Goal: Task Accomplishment & Management: Use online tool/utility

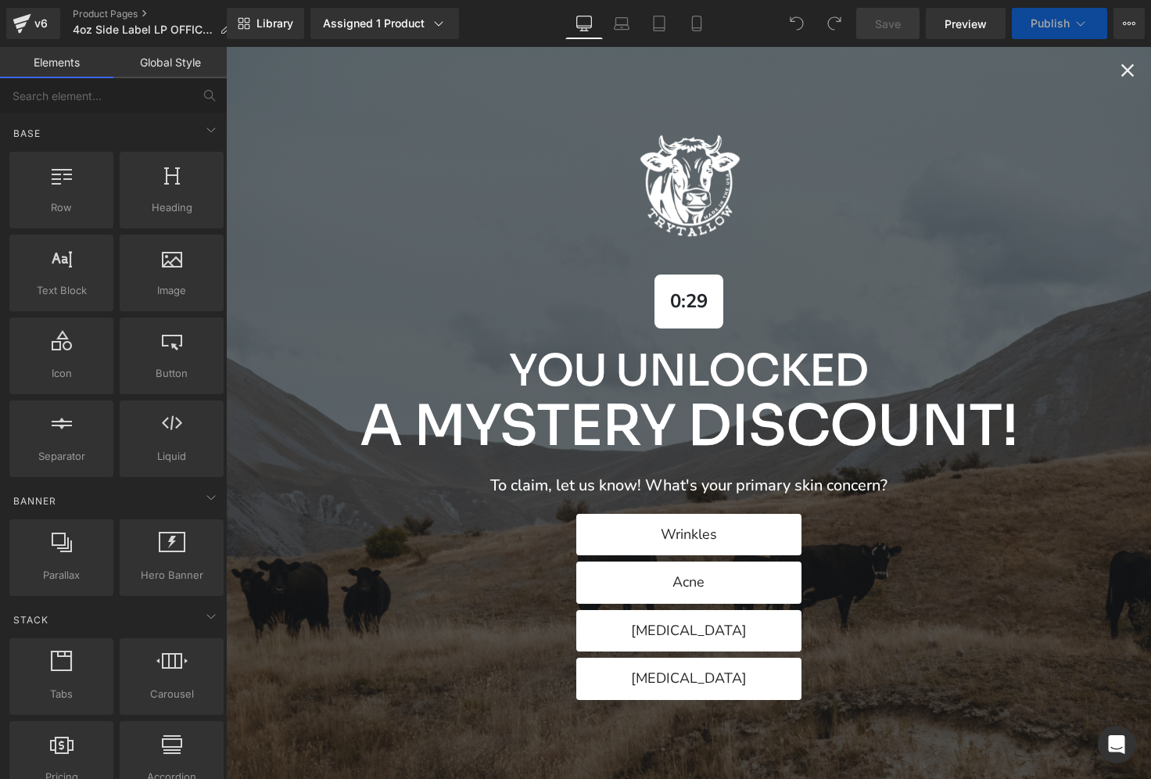
scroll to position [425, 0]
click at [1123, 65] on icon "Close popup" at bounding box center [1127, 70] width 22 height 22
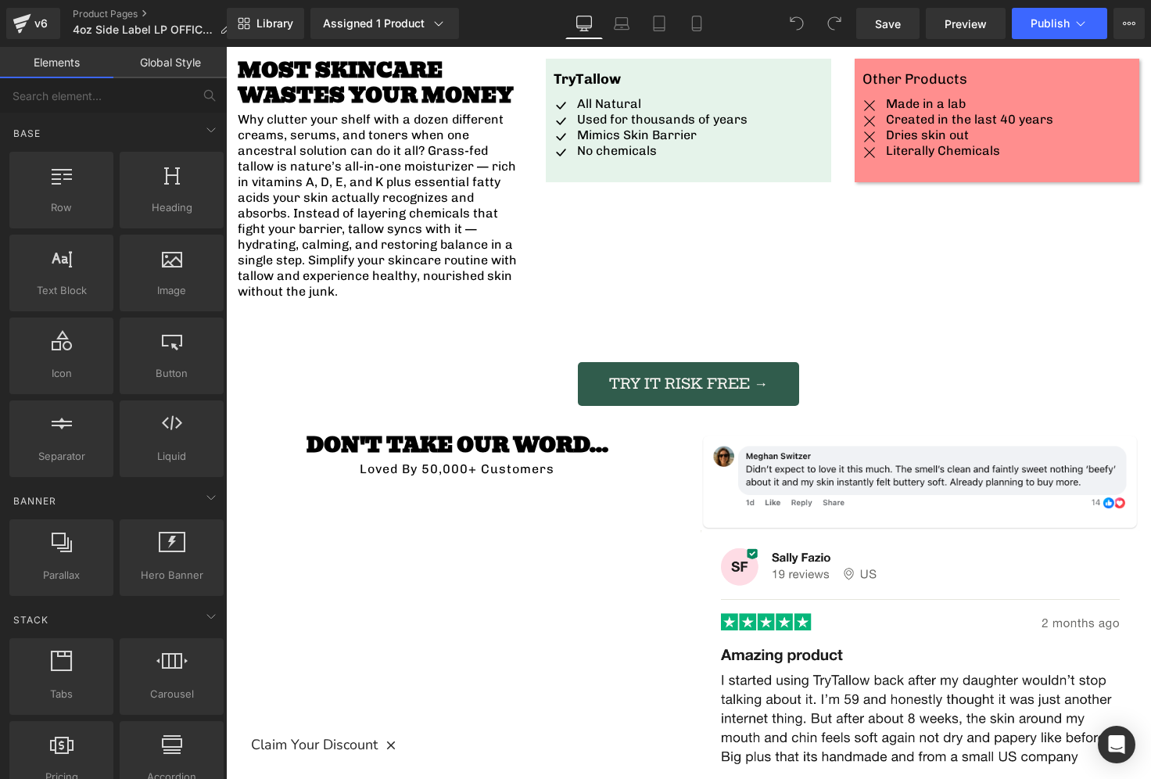
scroll to position [2492, 0]
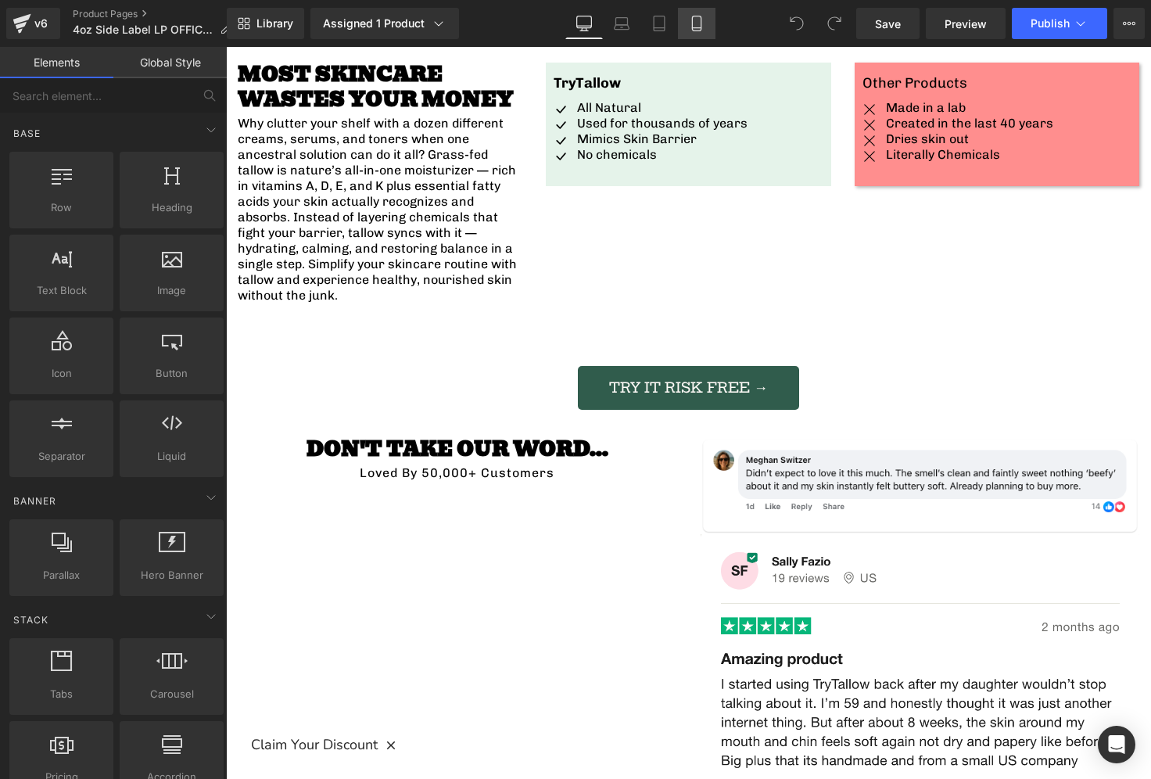
click at [700, 23] on icon at bounding box center [697, 24] width 16 height 16
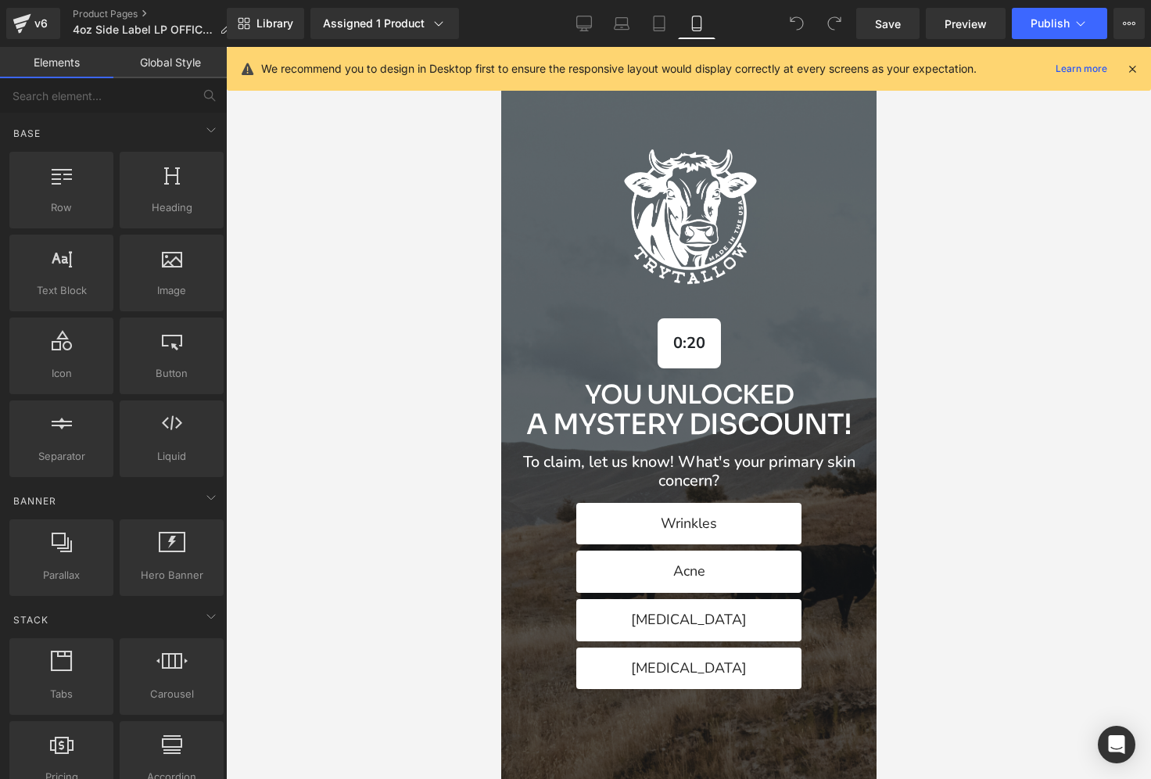
scroll to position [3550, 0]
click at [845, 105] on div "Alia popup" at bounding box center [687, 413] width 375 height 732
click at [739, 514] on button "Wrinkles" at bounding box center [687, 524] width 225 height 42
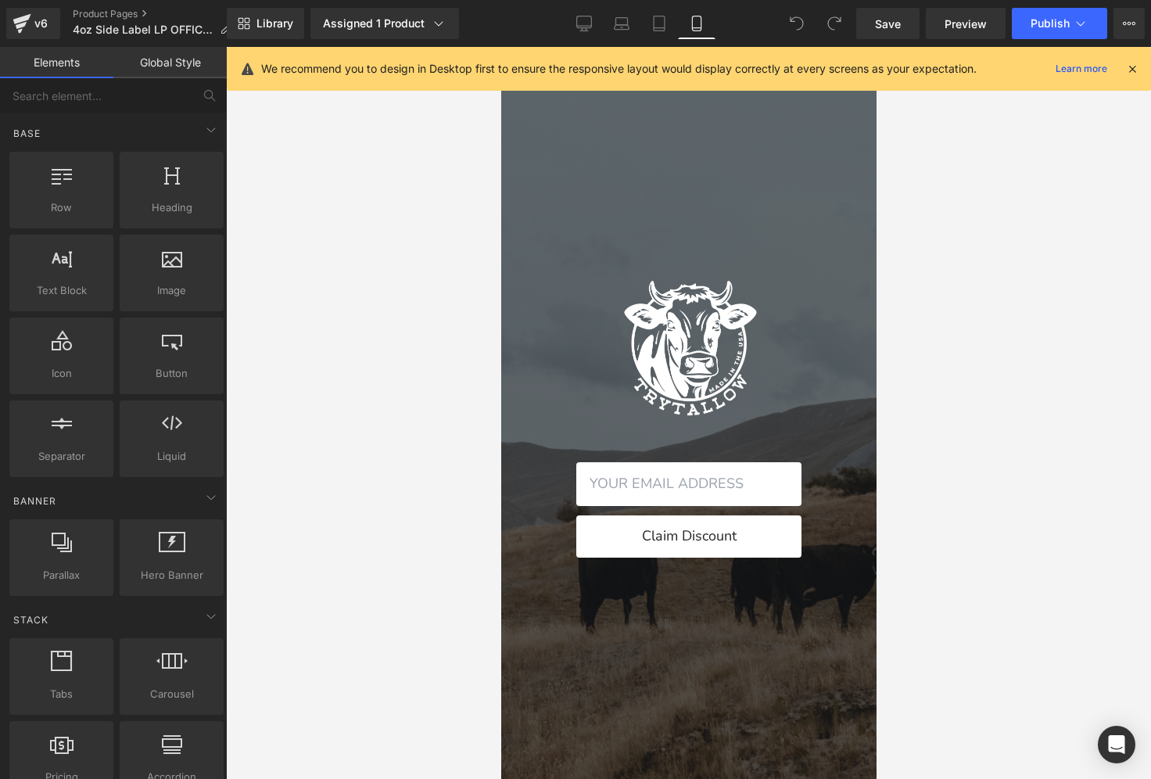
scroll to position [4057, 0]
click at [1129, 61] on div at bounding box center [1132, 68] width 13 height 17
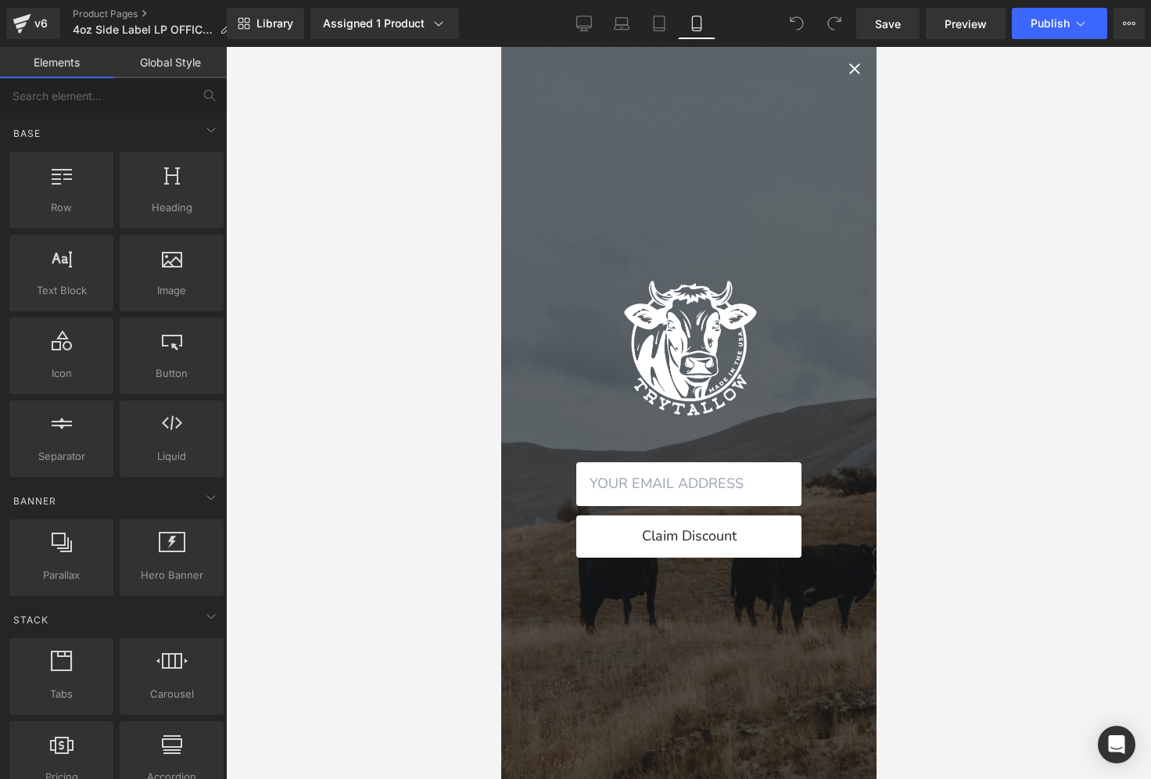
click at [850, 72] on icon "Close popup" at bounding box center [853, 68] width 11 height 11
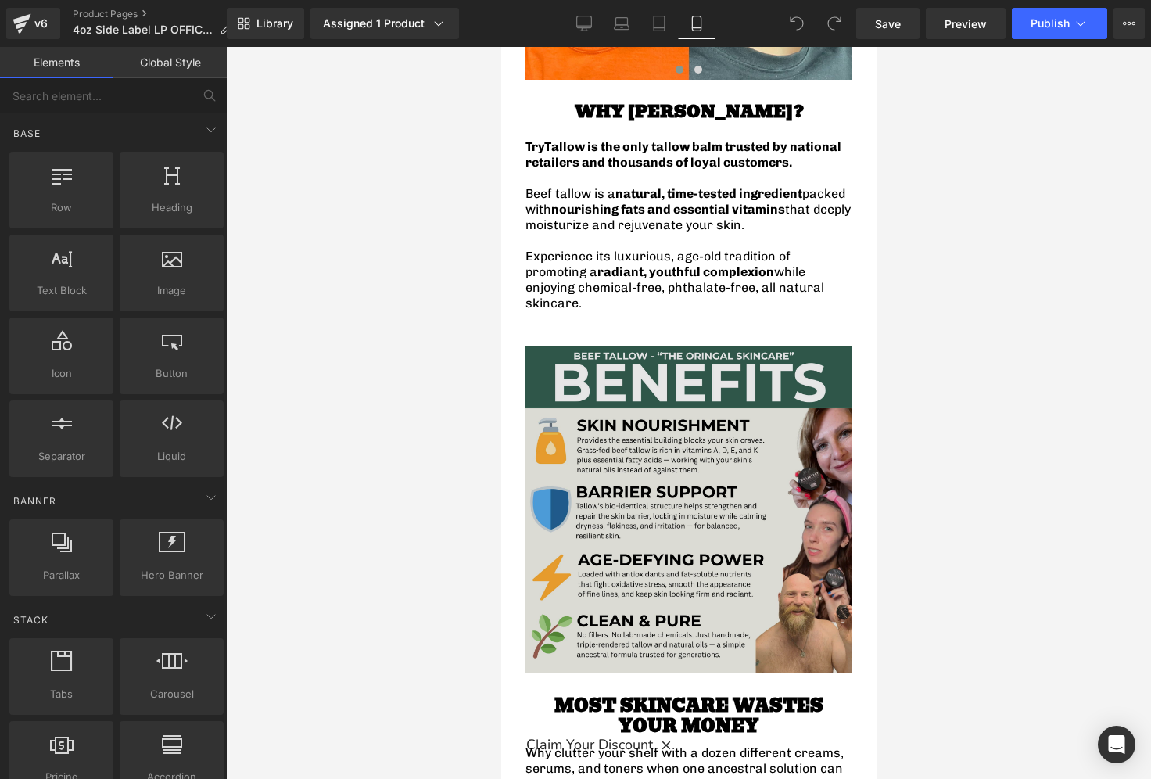
scroll to position [2908, 0]
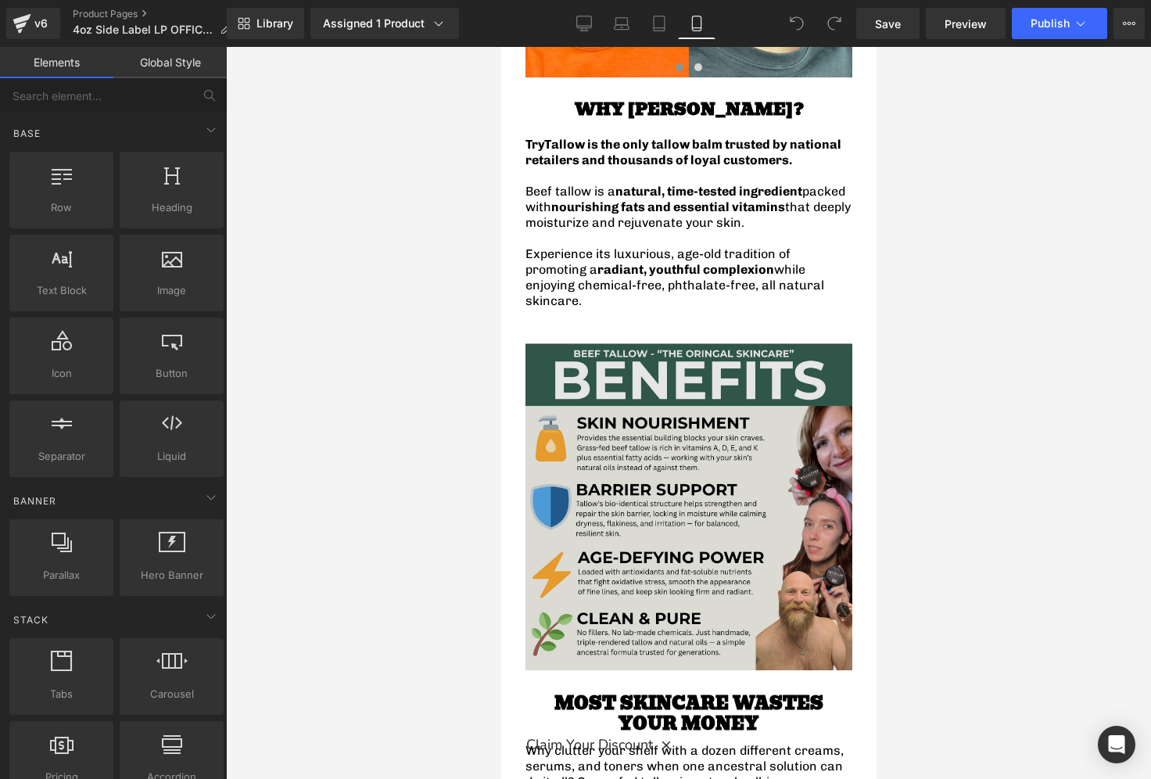
click at [696, 353] on img at bounding box center [688, 506] width 327 height 327
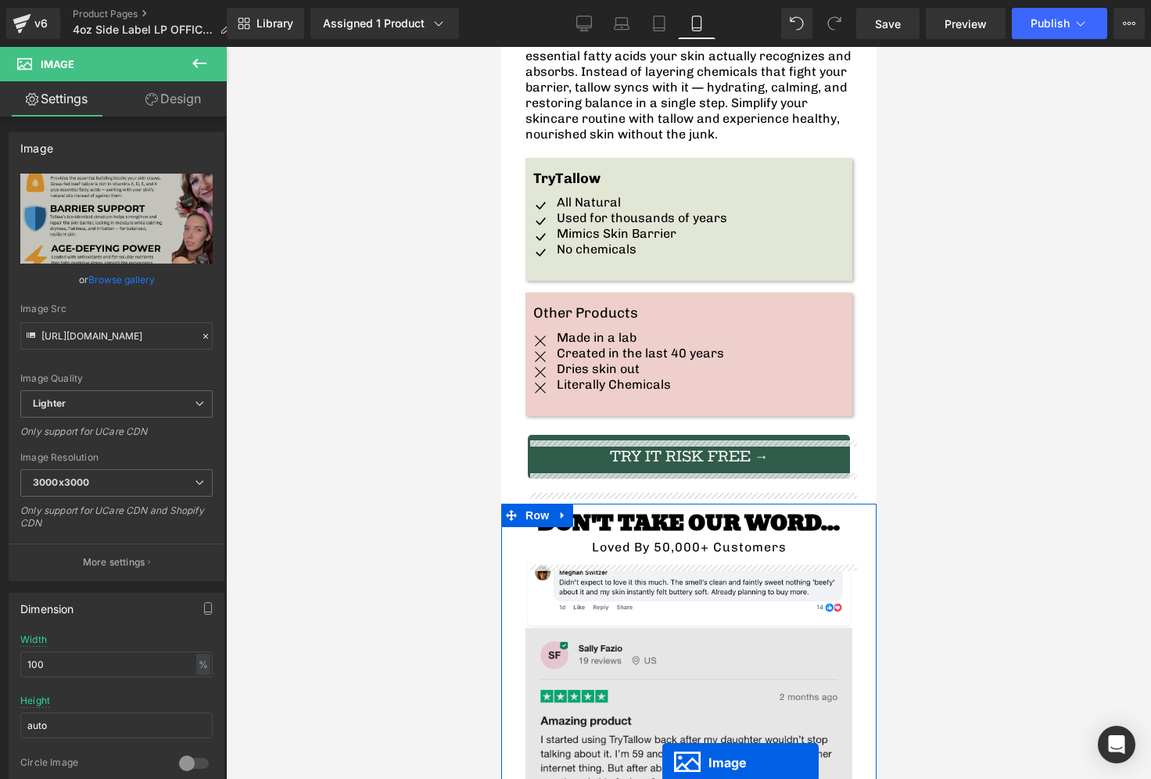
scroll to position [3439, 0]
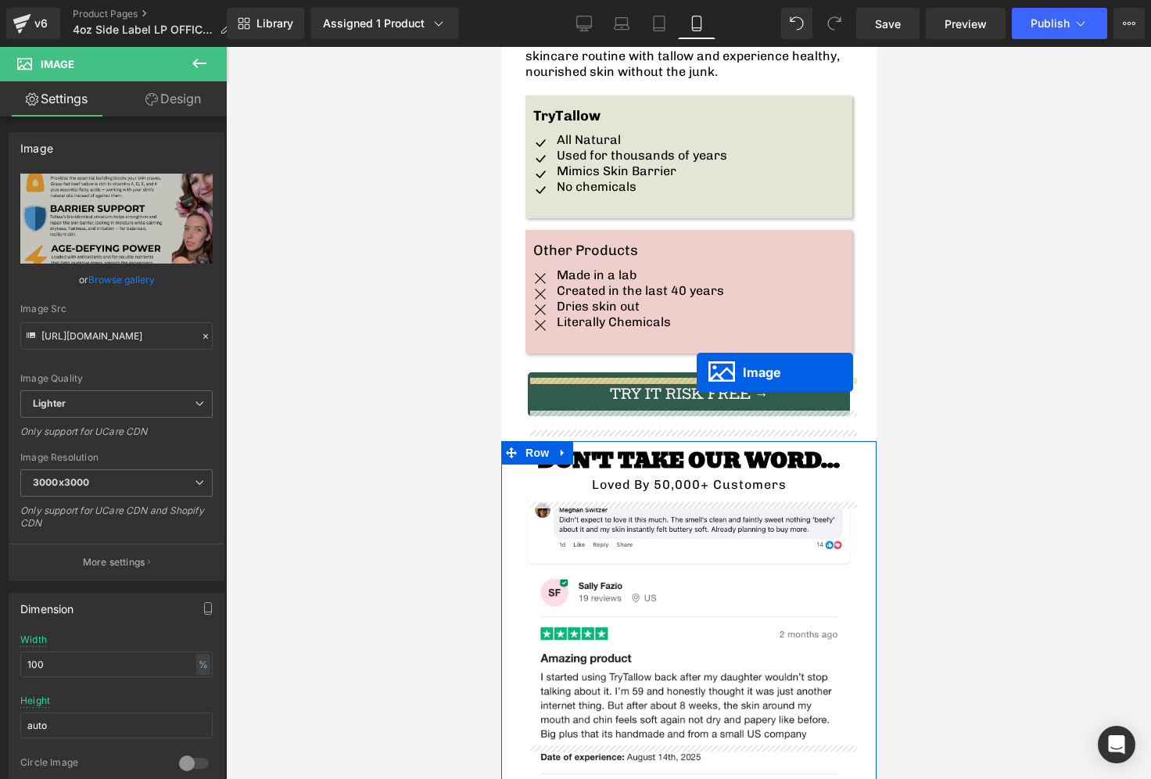
drag, startPoint x: 661, startPoint y: 455, endPoint x: 696, endPoint y: 371, distance: 90.4
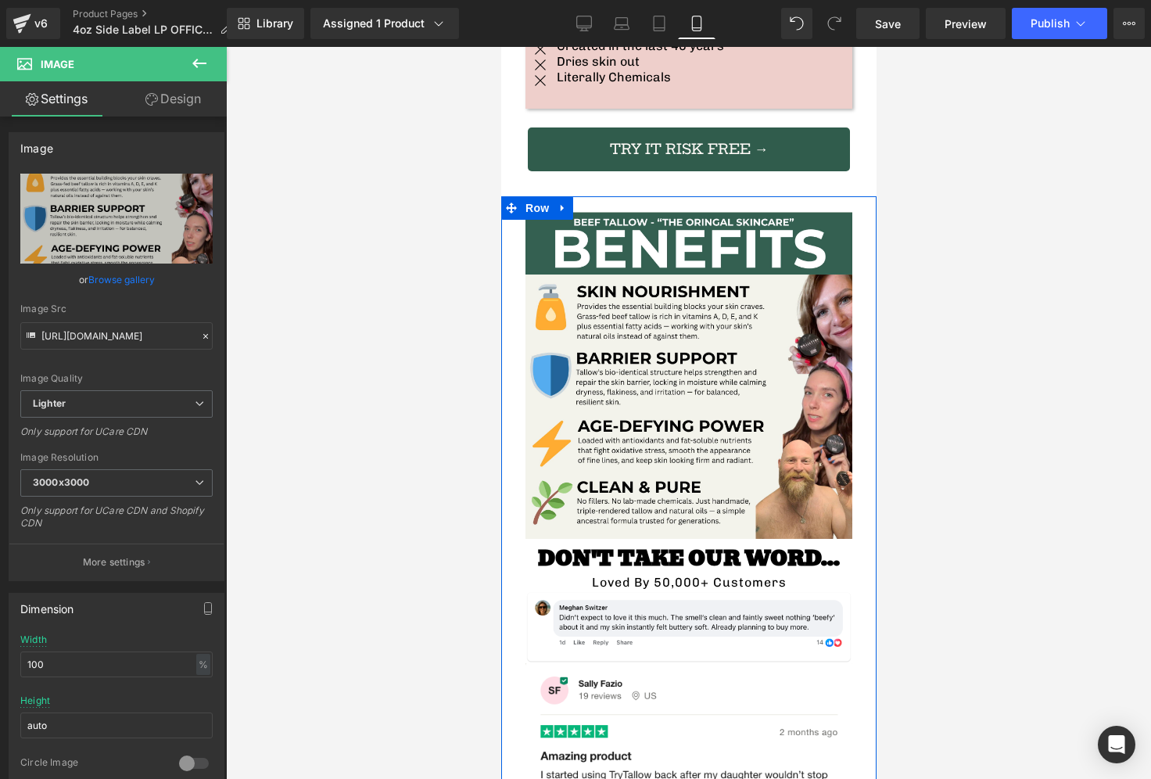
scroll to position [3611, 0]
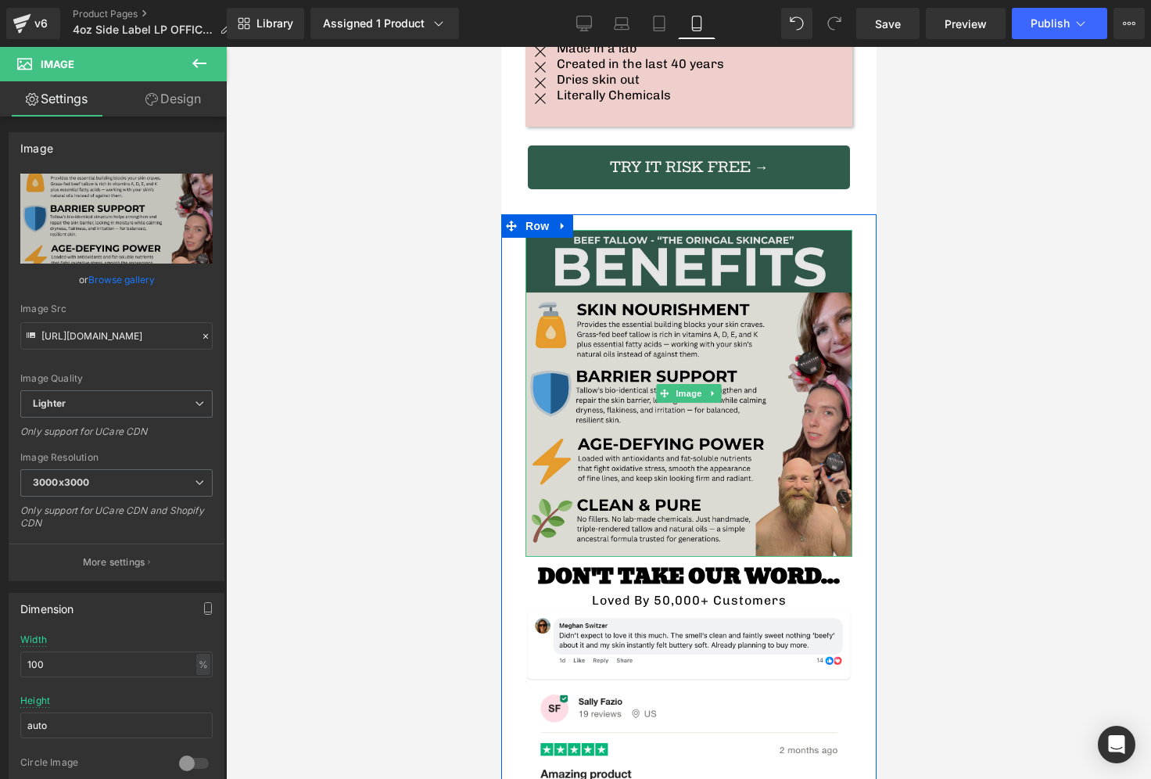
click at [618, 230] on img at bounding box center [688, 393] width 327 height 327
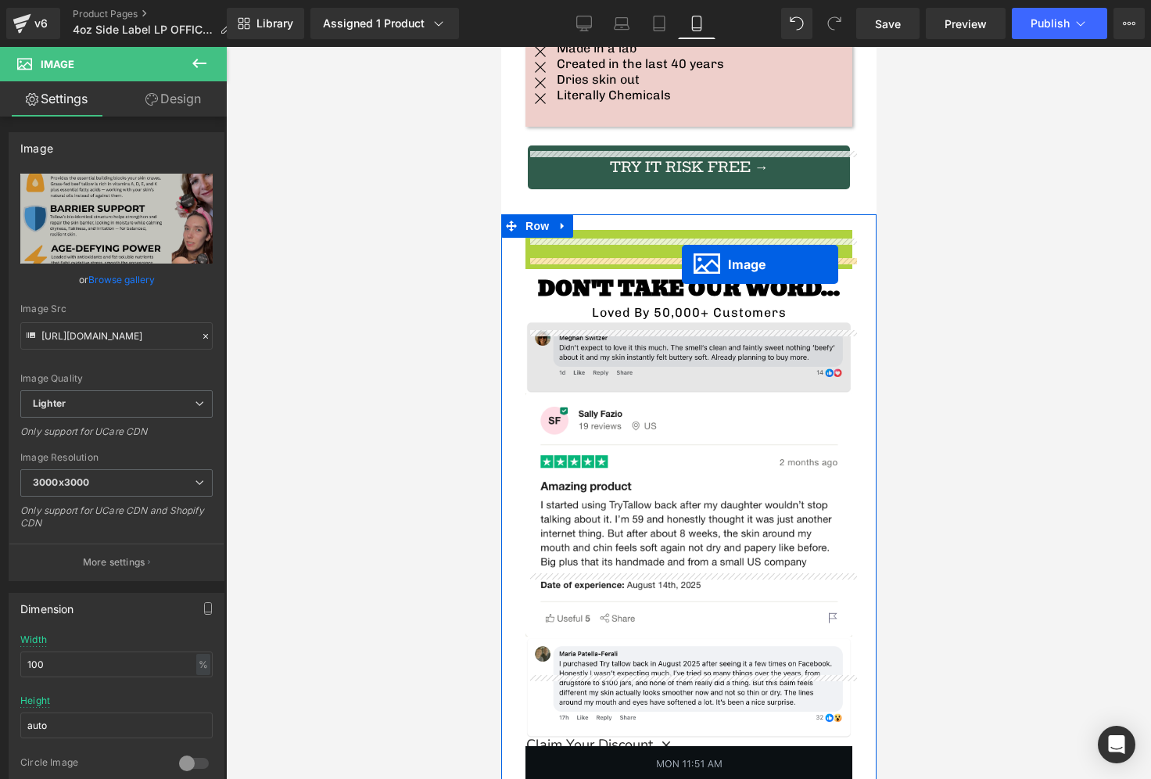
drag, startPoint x: 663, startPoint y: 331, endPoint x: 681, endPoint y: 264, distance: 68.8
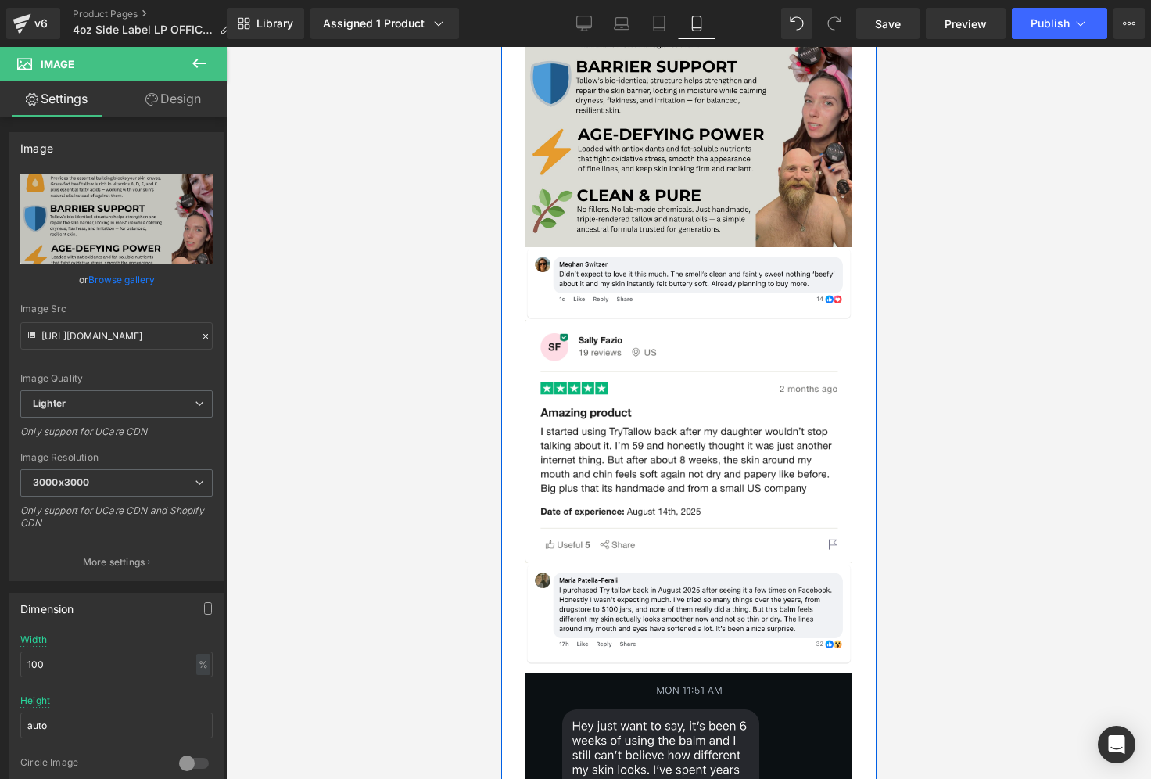
scroll to position [3970, 0]
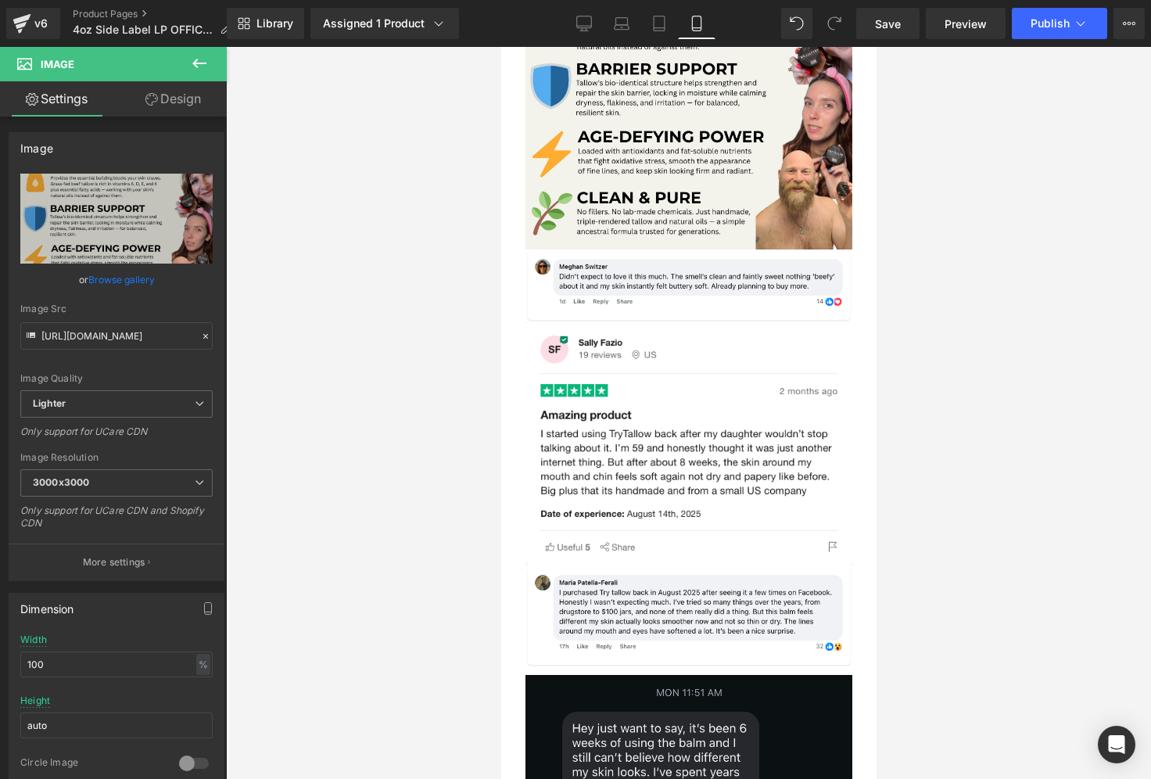
click at [190, 63] on icon at bounding box center [199, 63] width 19 height 19
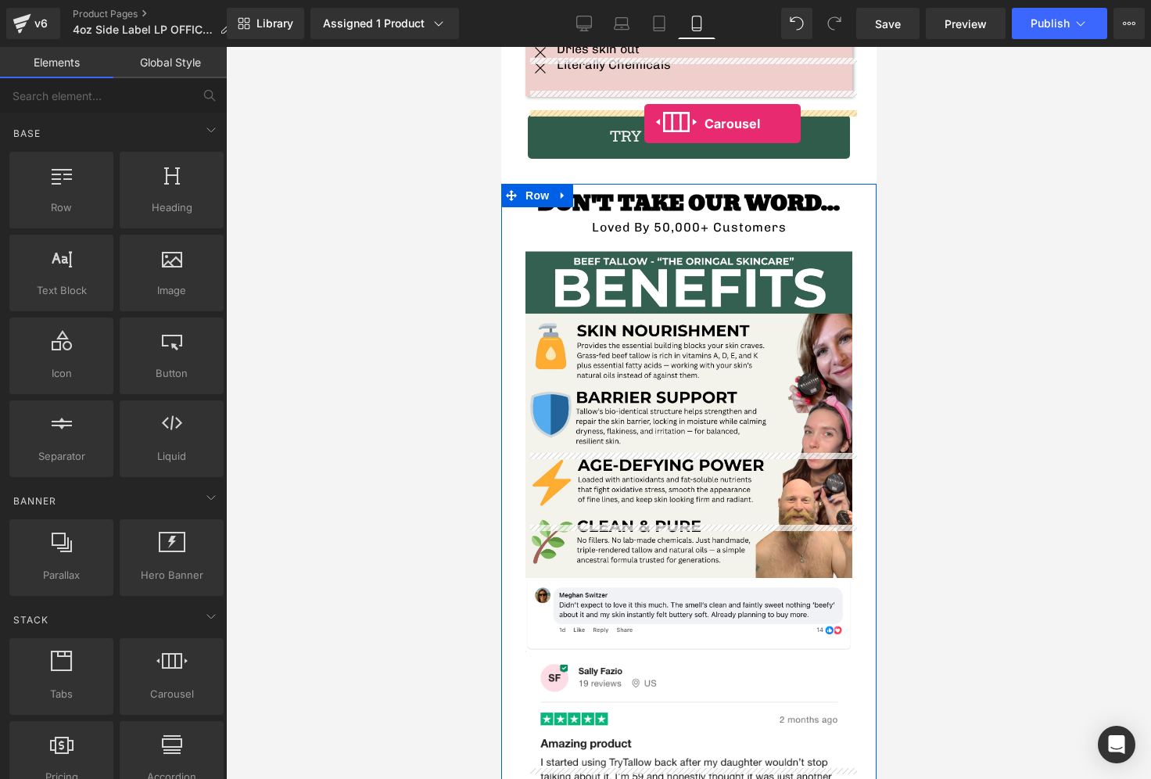
scroll to position [3564, 0]
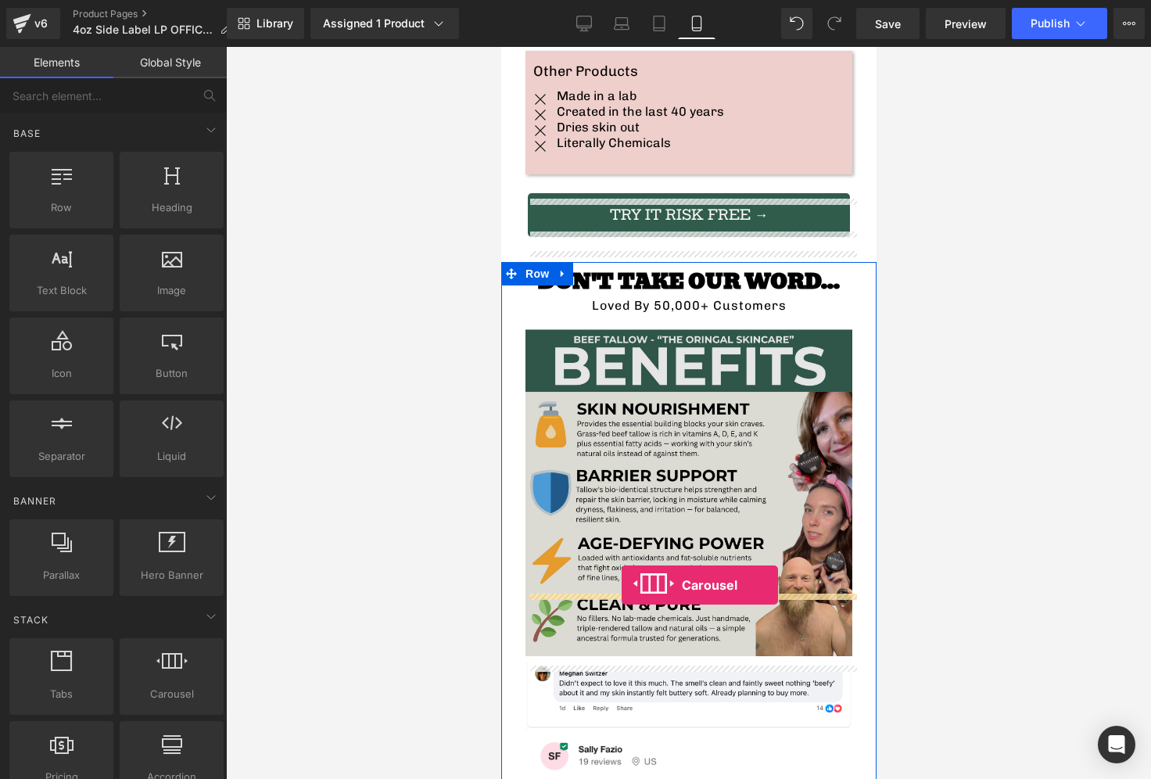
drag, startPoint x: 676, startPoint y: 742, endPoint x: 621, endPoint y: 584, distance: 167.4
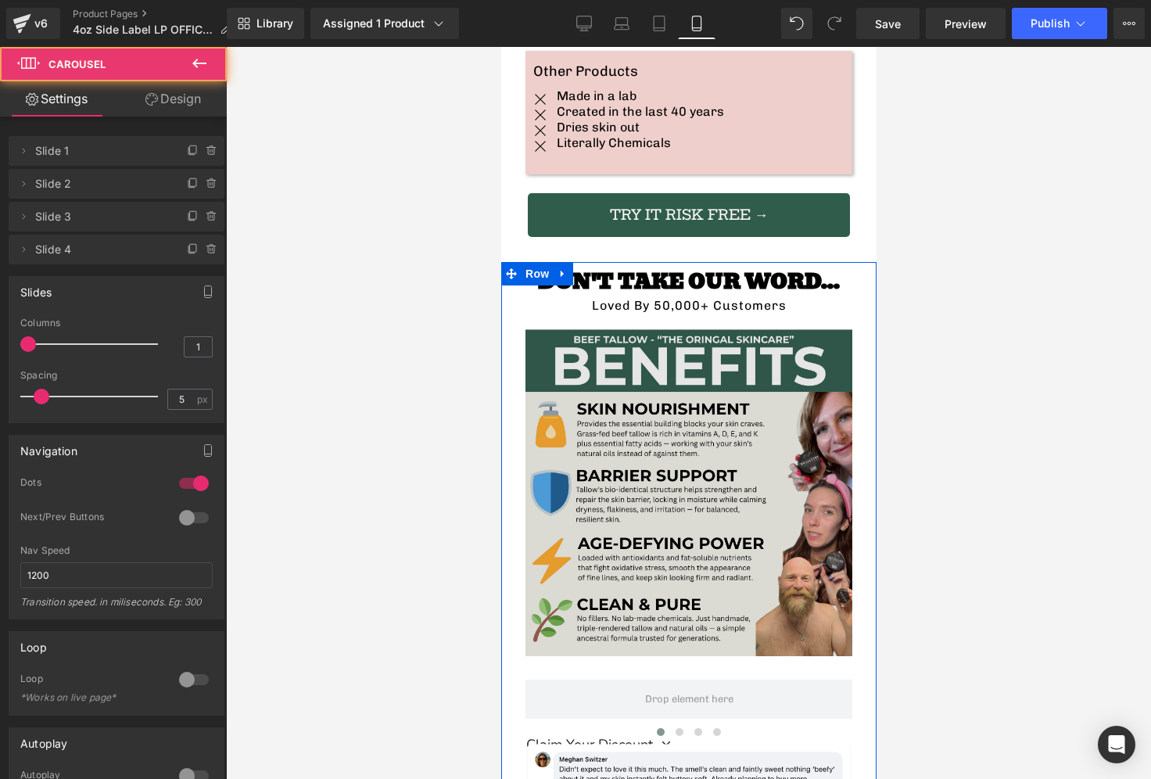
scroll to position [3758, 0]
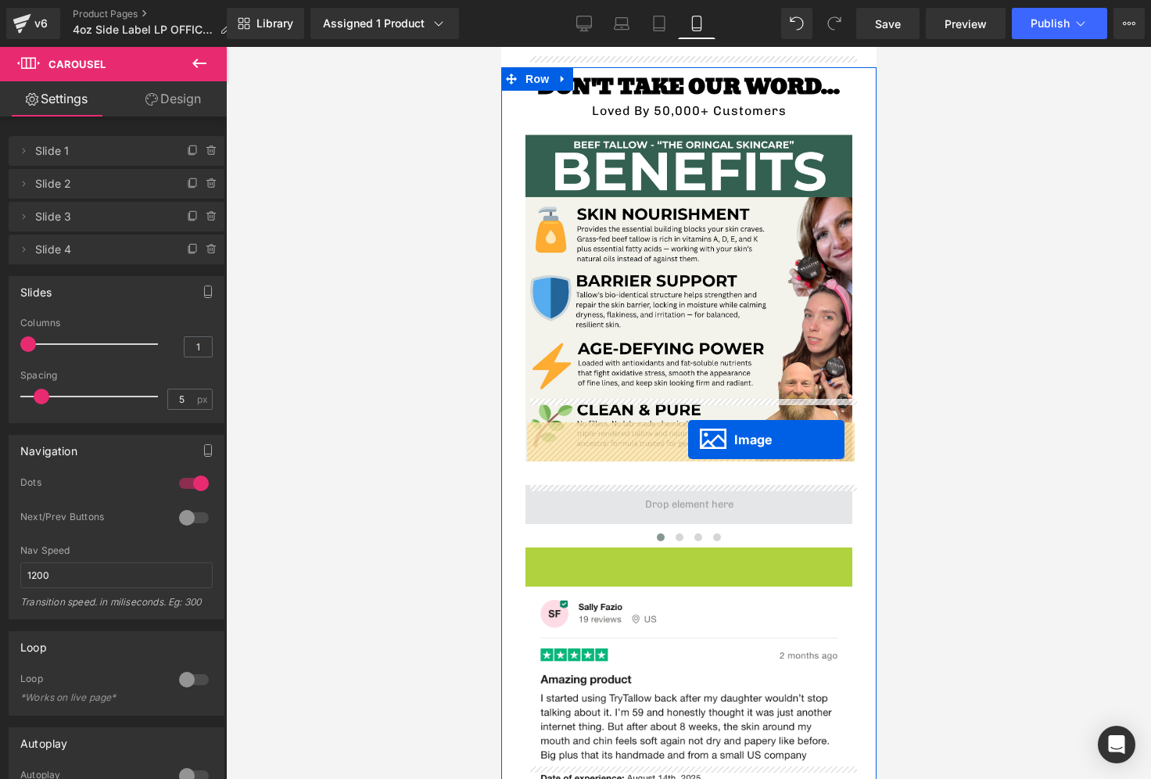
drag, startPoint x: 662, startPoint y: 516, endPoint x: 686, endPoint y: 438, distance: 81.8
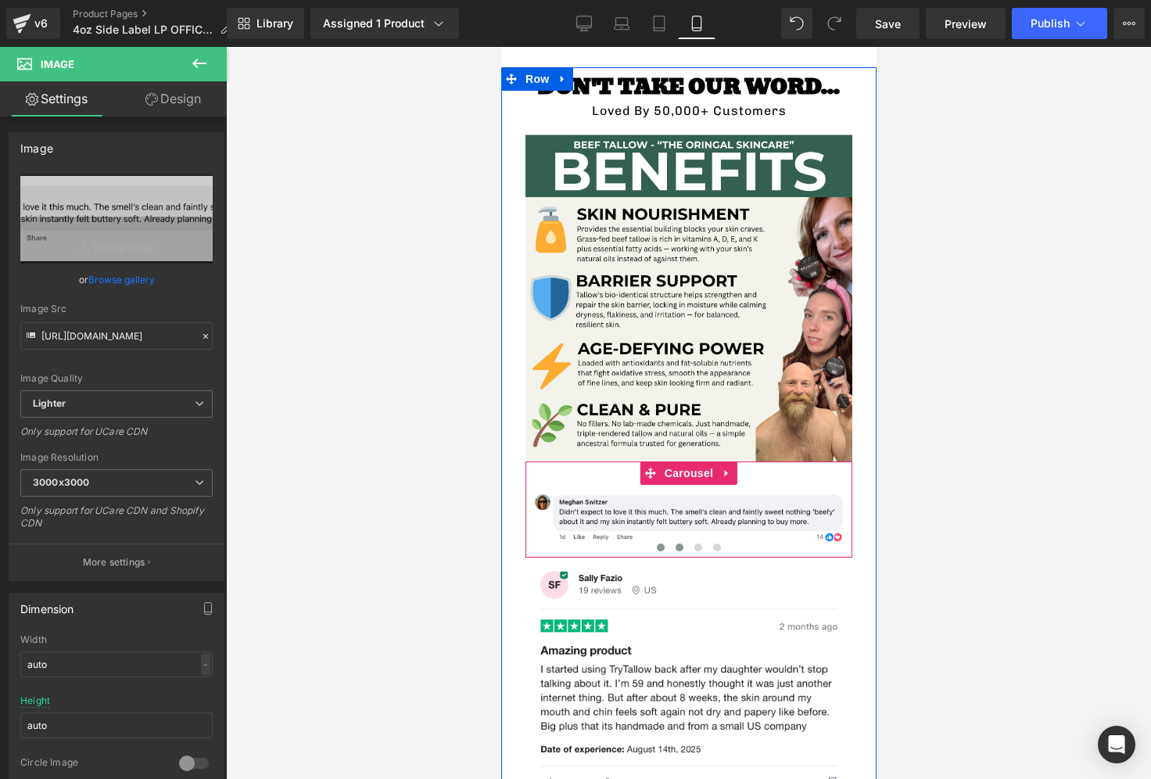
click at [676, 543] on span at bounding box center [679, 547] width 8 height 8
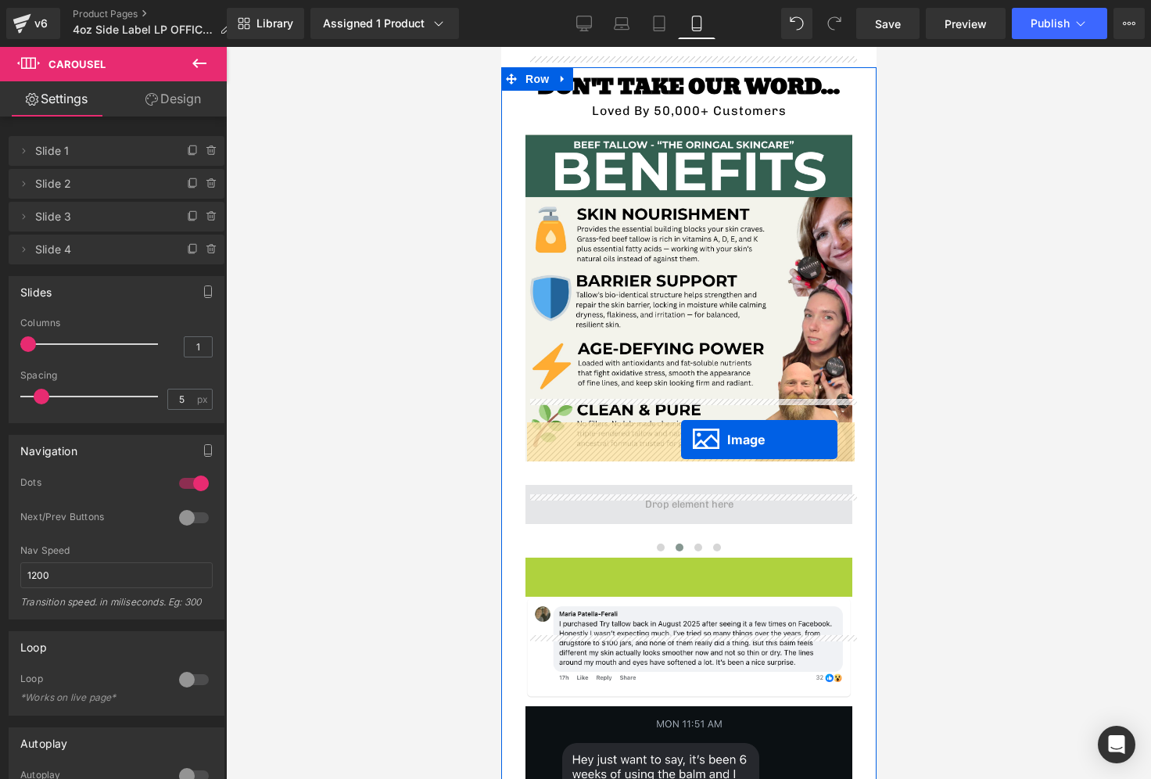
drag, startPoint x: 666, startPoint y: 616, endPoint x: 680, endPoint y: 439, distance: 177.2
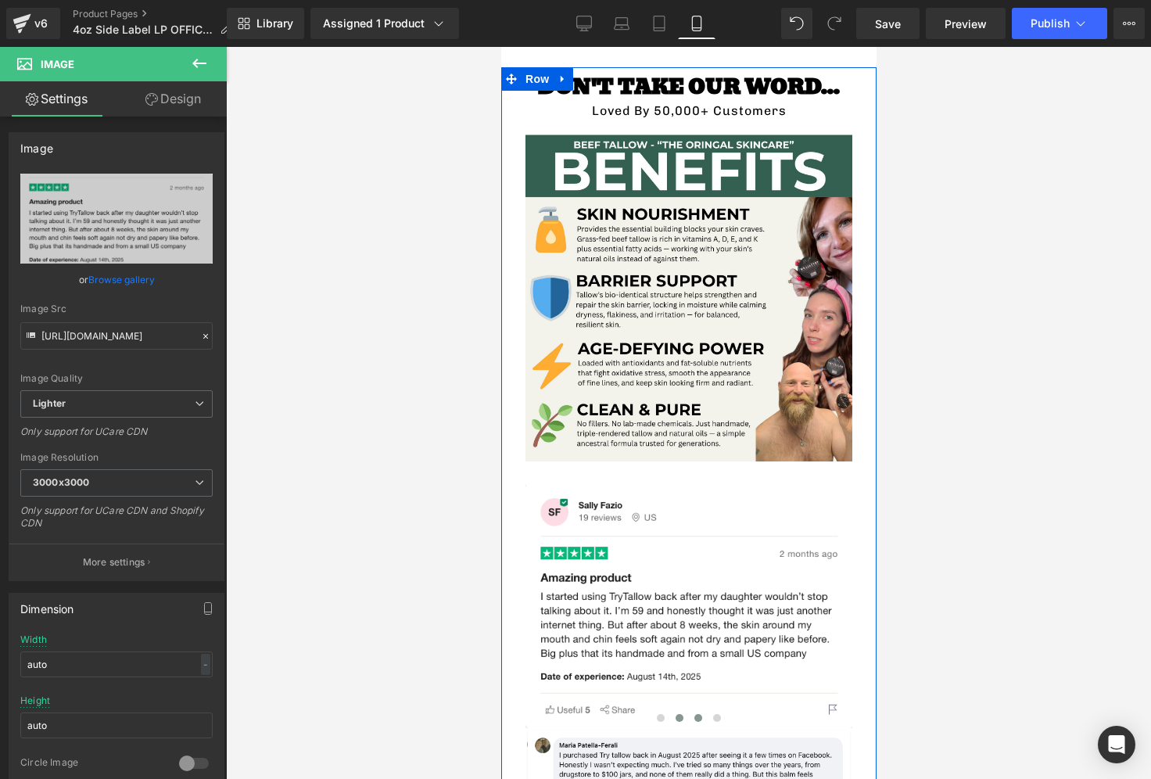
click at [695, 710] on button at bounding box center [697, 718] width 19 height 16
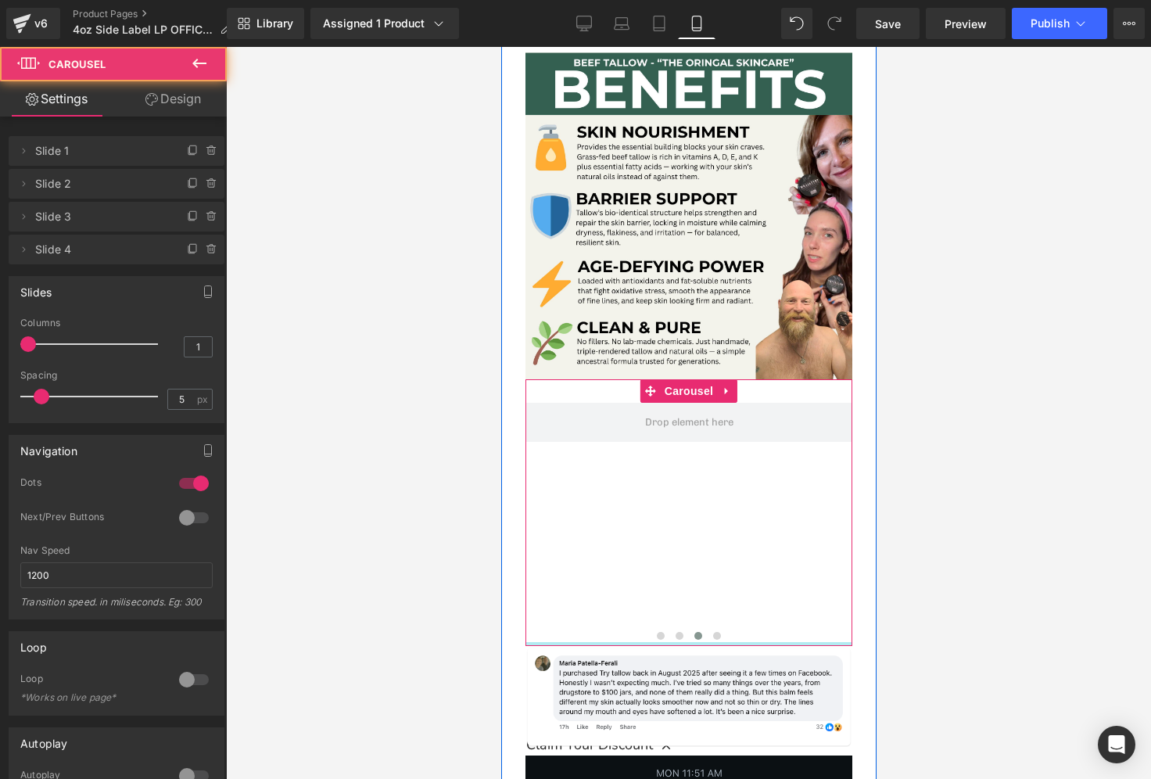
scroll to position [3850, 0]
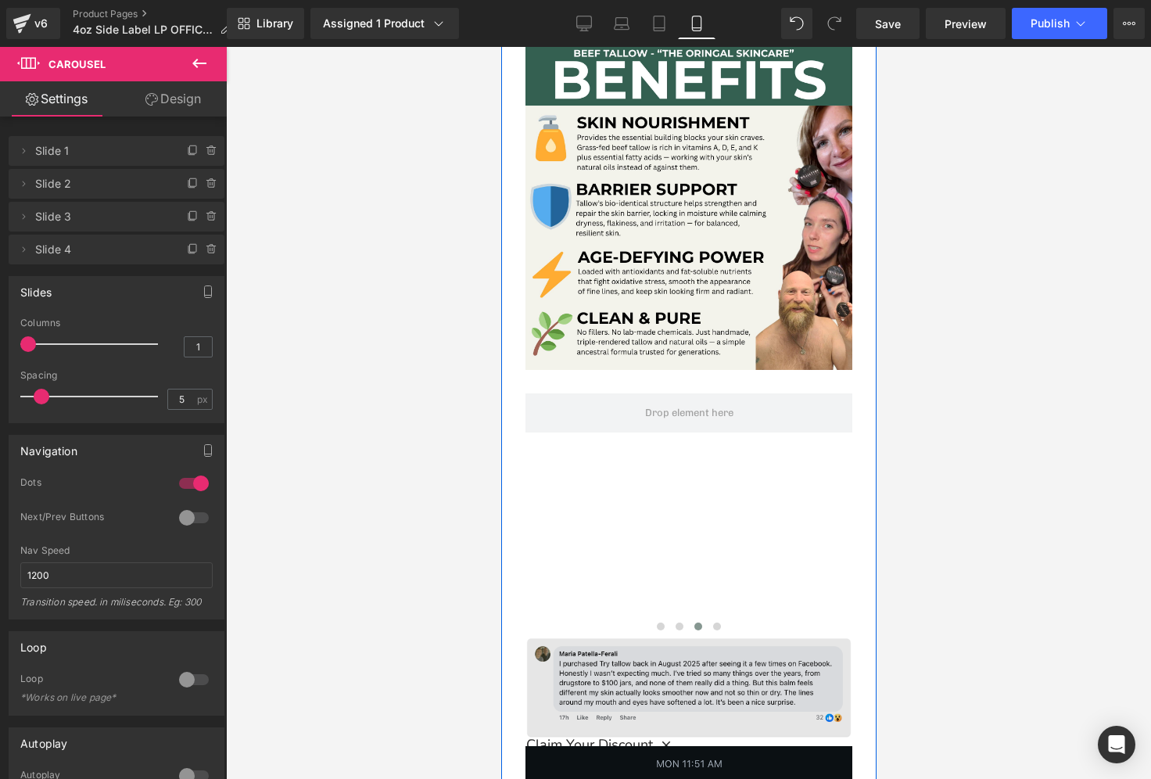
click at [625, 636] on img at bounding box center [688, 687] width 327 height 102
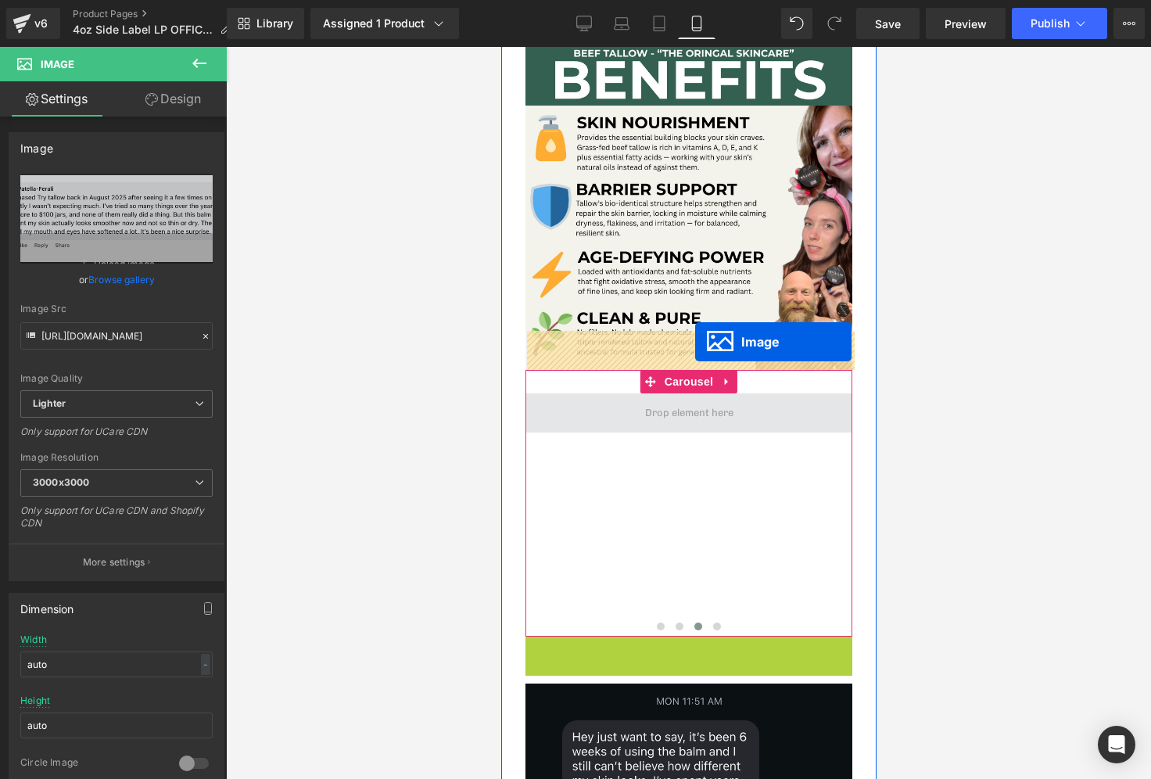
drag, startPoint x: 668, startPoint y: 625, endPoint x: 693, endPoint y: 342, distance: 283.4
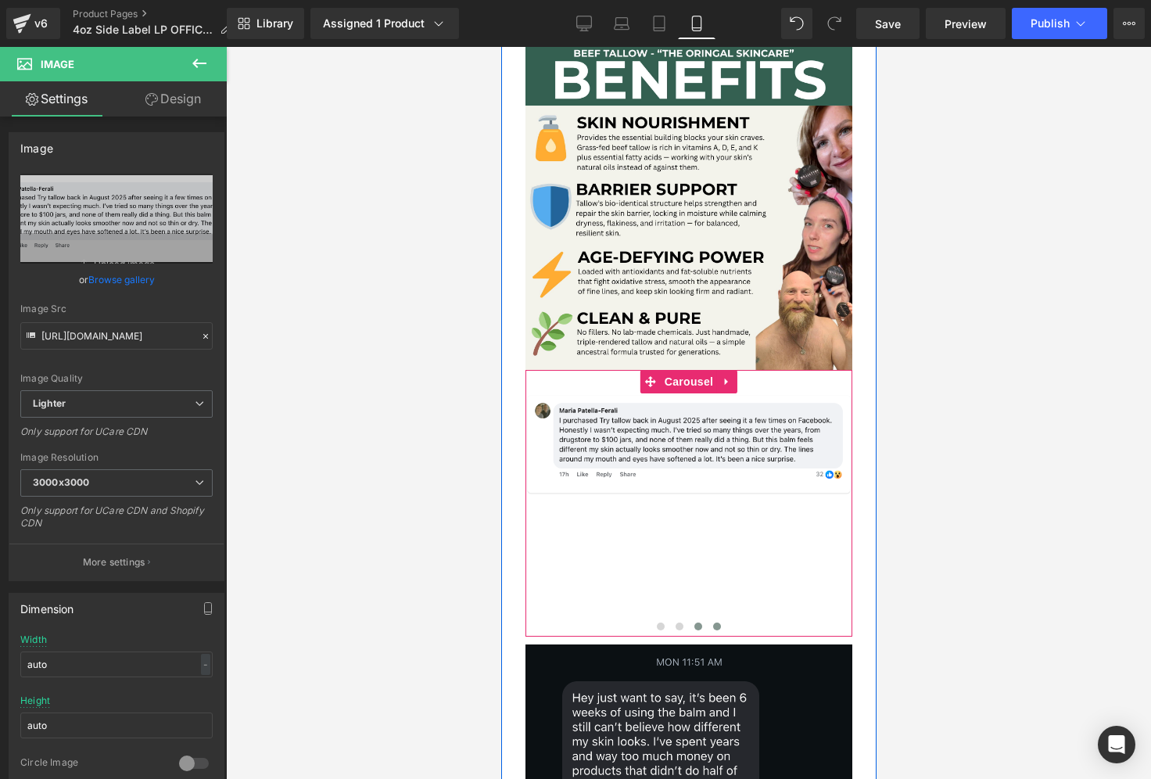
click at [714, 622] on span at bounding box center [716, 626] width 8 height 8
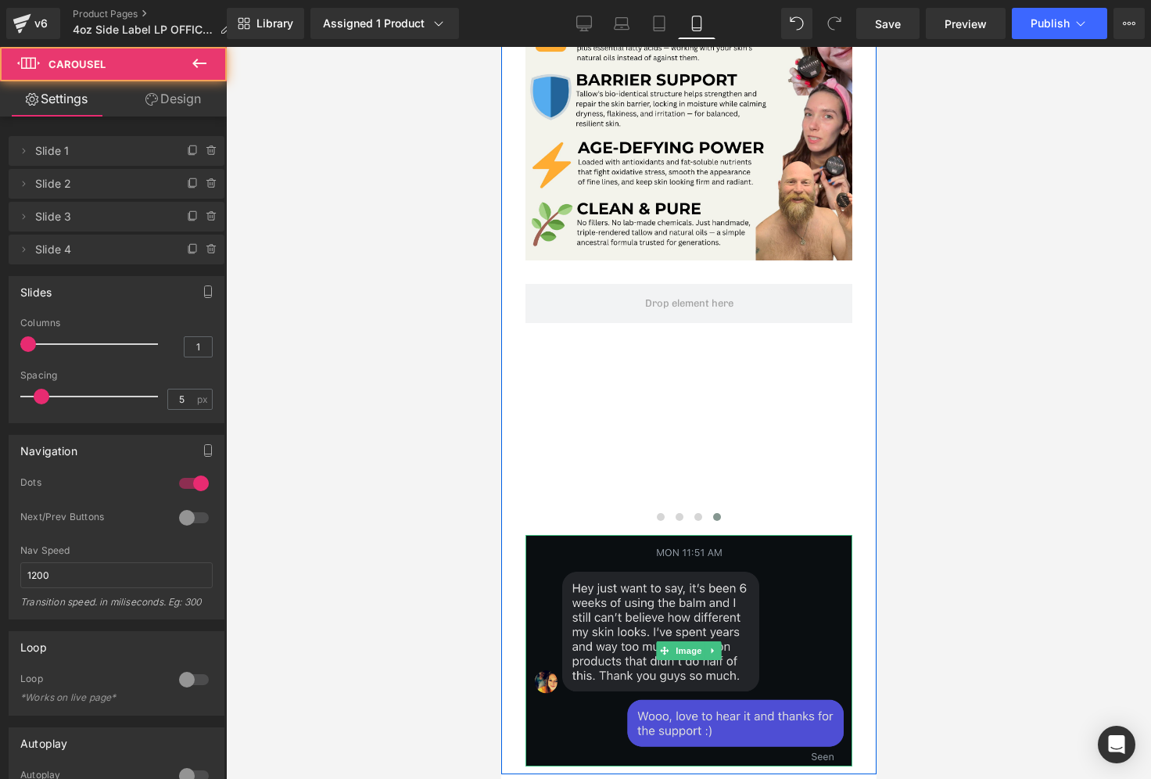
scroll to position [3972, 0]
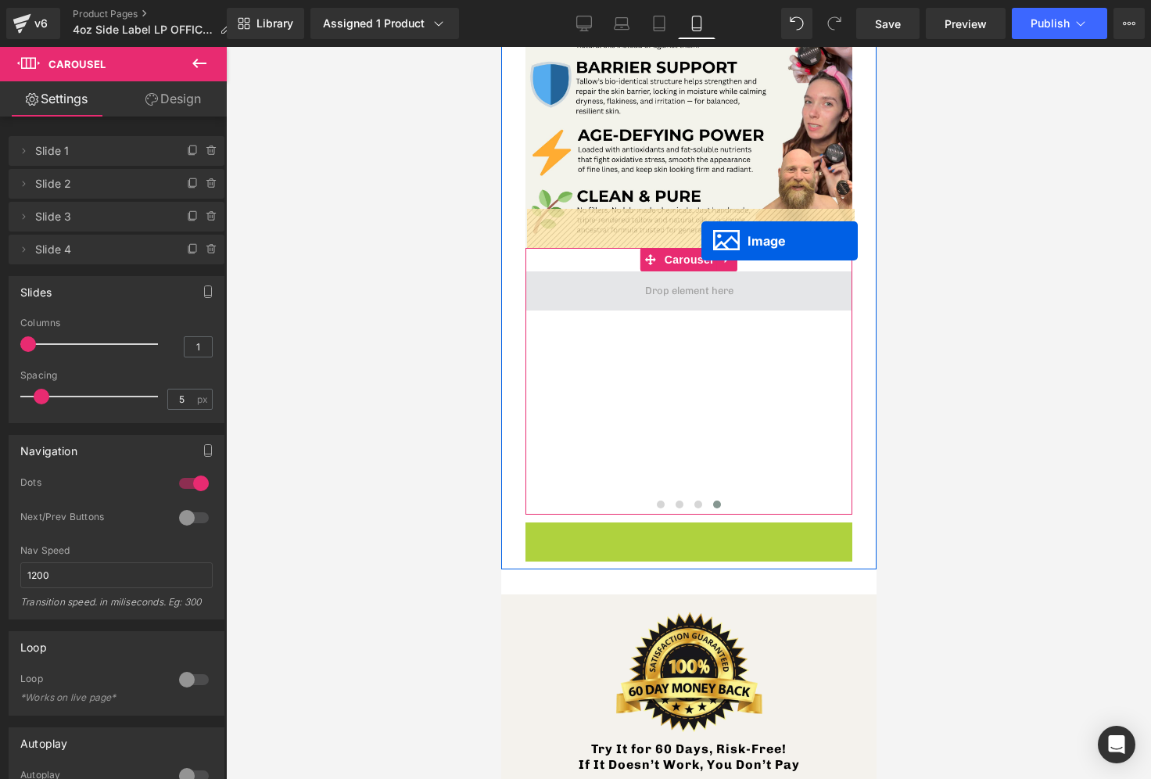
drag, startPoint x: 657, startPoint y: 575, endPoint x: 693, endPoint y: 235, distance: 341.9
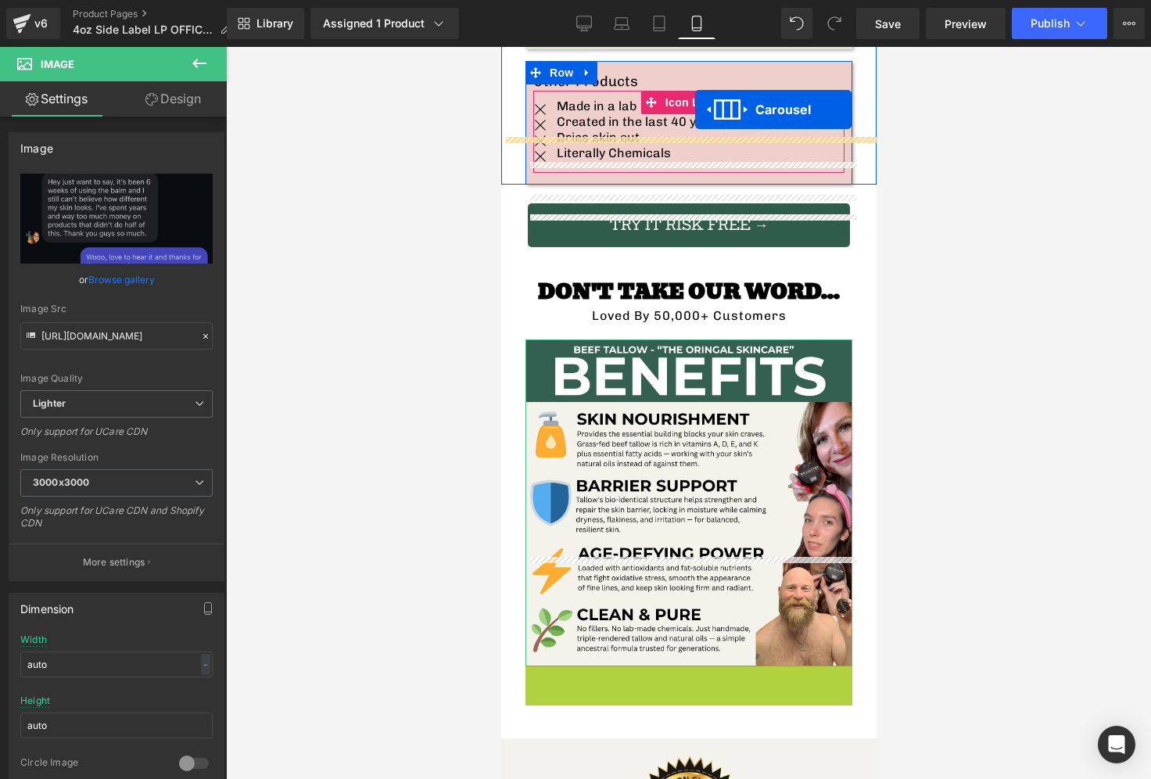
scroll to position [3460, 0]
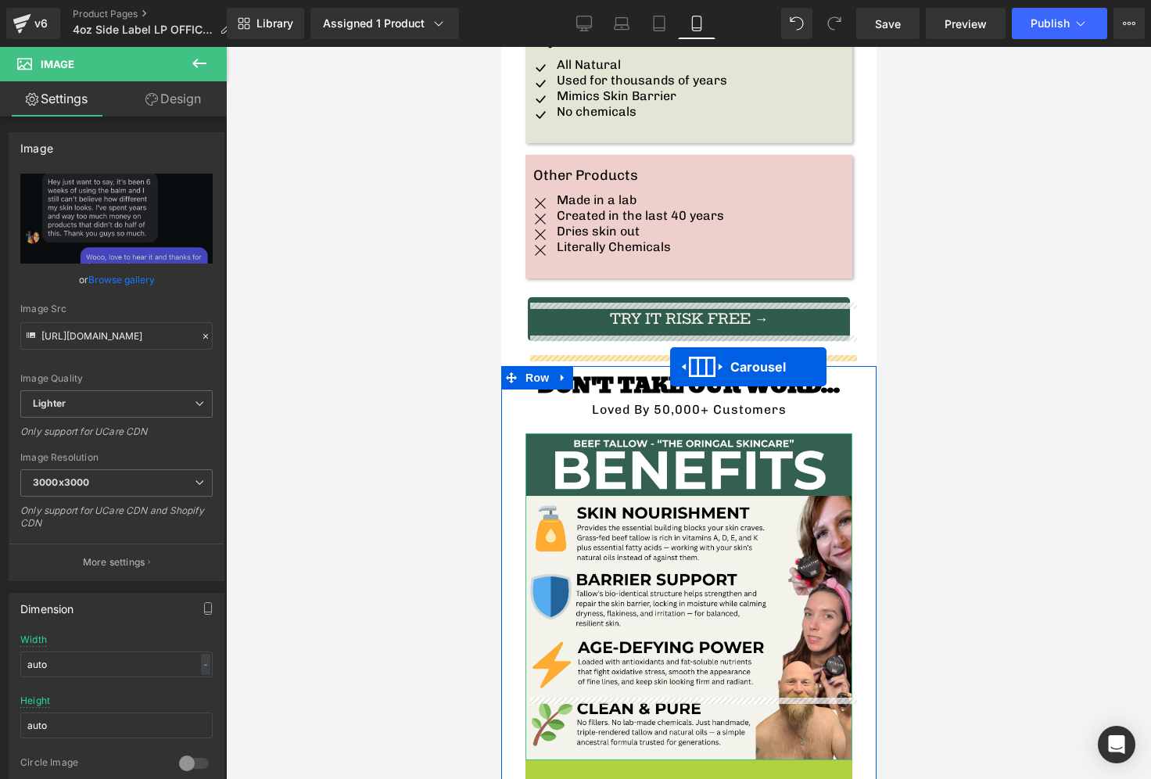
drag, startPoint x: 656, startPoint y: 525, endPoint x: 704, endPoint y: 349, distance: 182.4
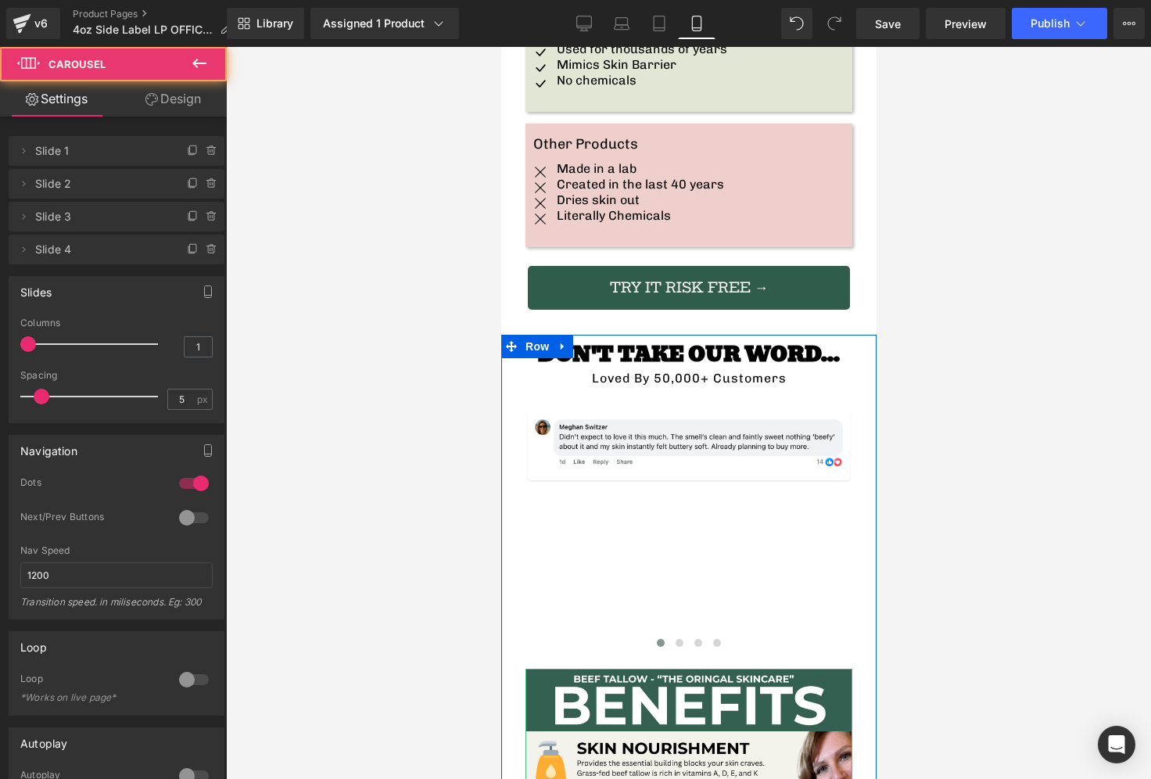
scroll to position [3493, 0]
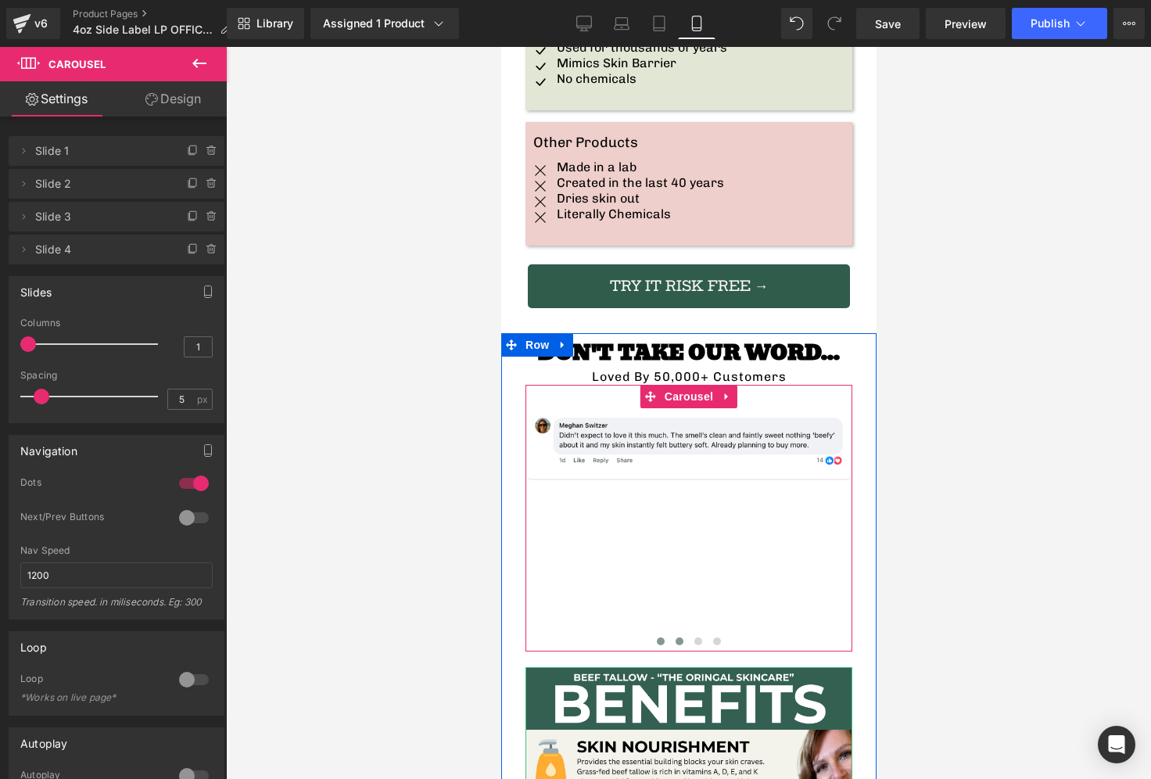
click at [680, 637] on span at bounding box center [679, 641] width 8 height 8
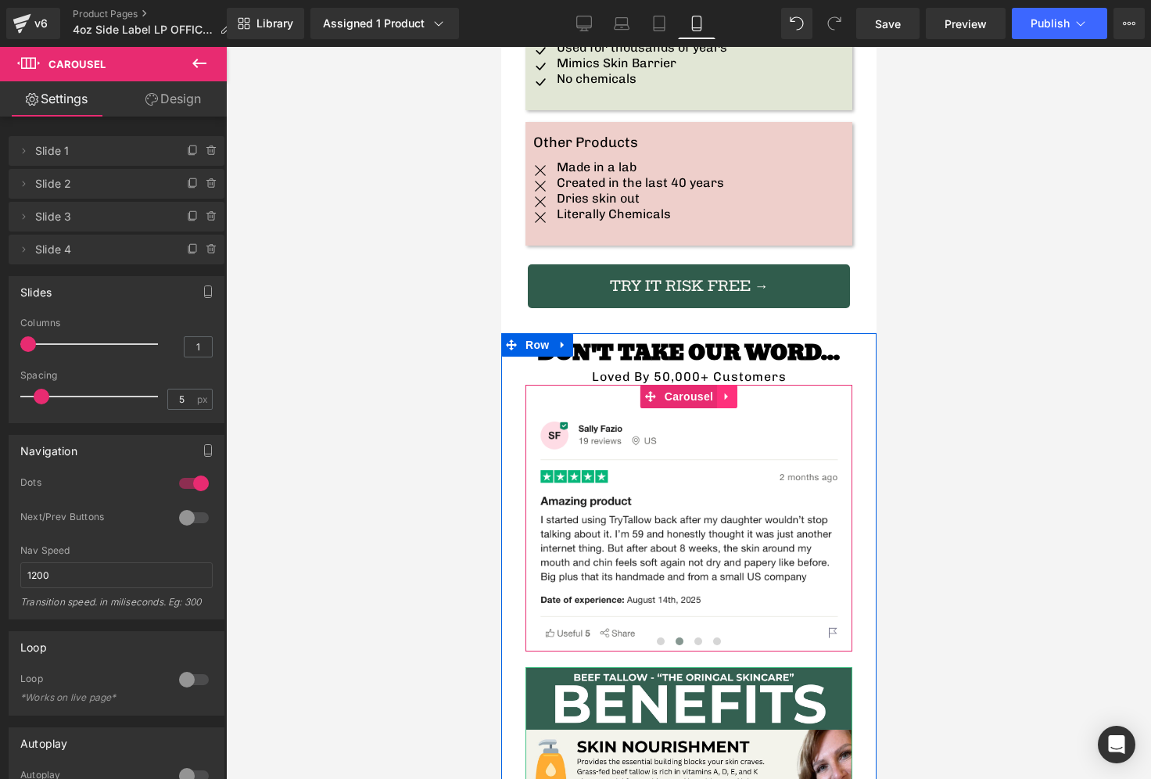
click at [718, 385] on link at bounding box center [726, 396] width 20 height 23
click at [732, 391] on icon at bounding box center [736, 396] width 11 height 11
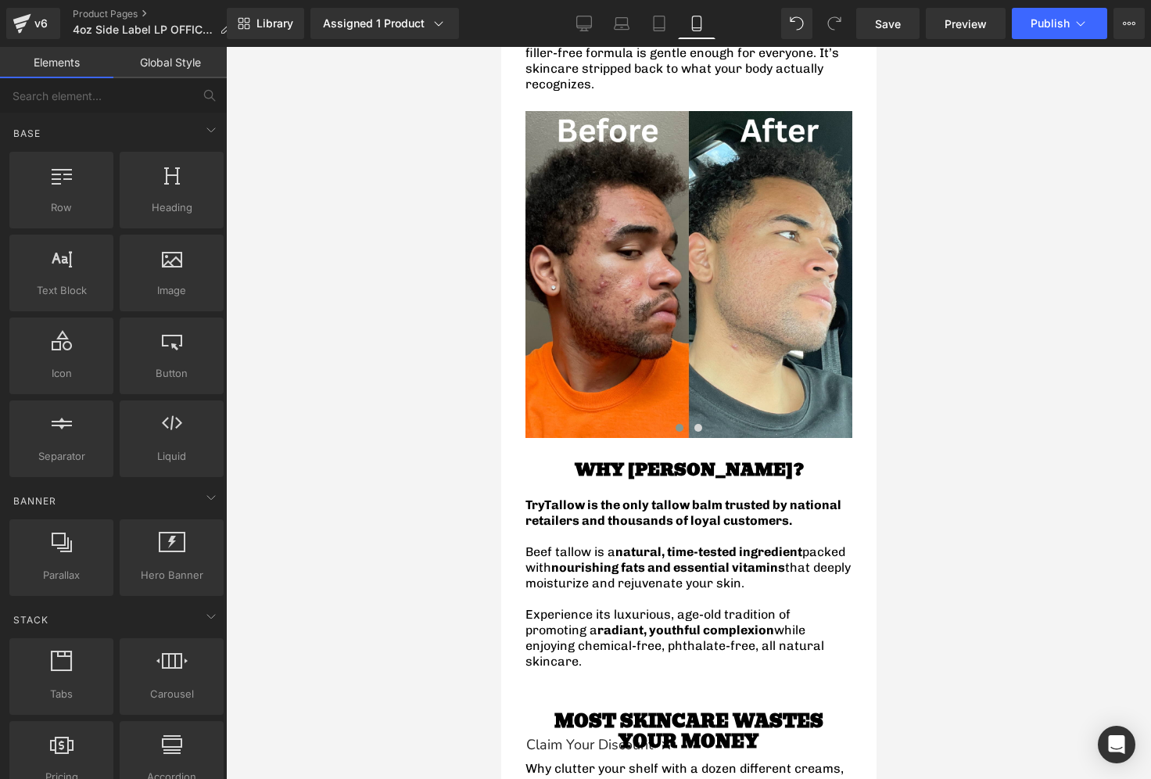
scroll to position [2630, 0]
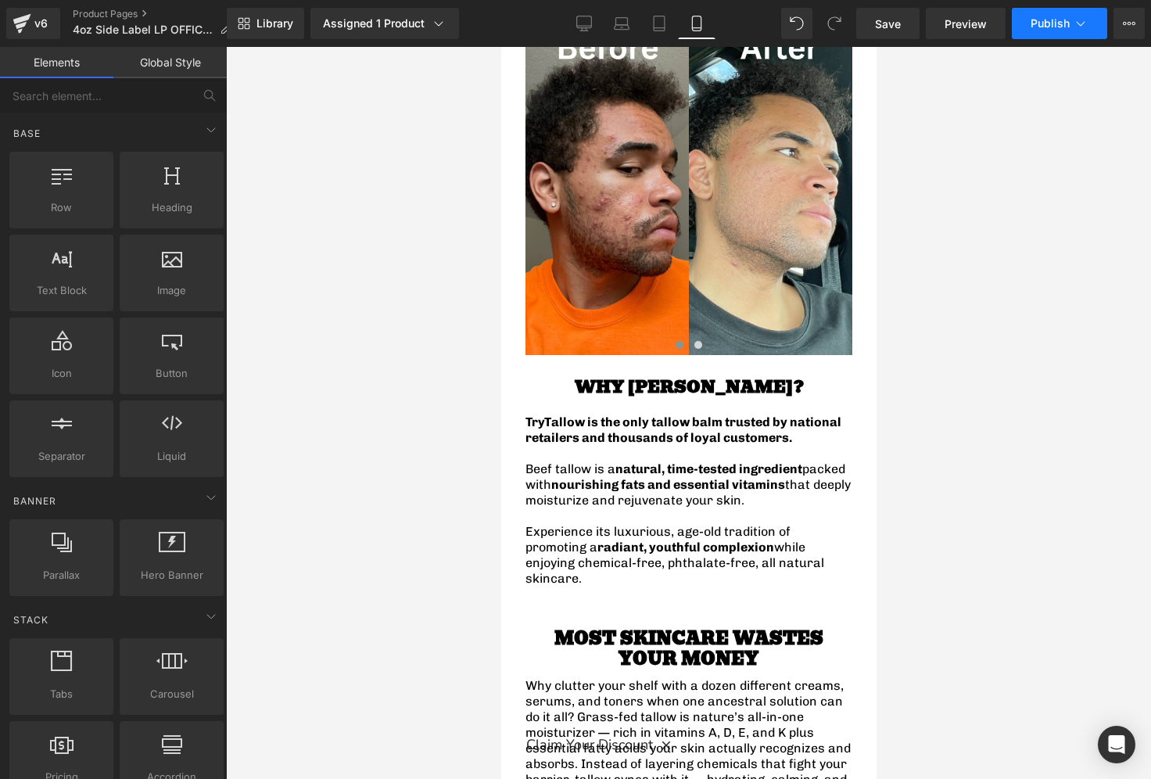
click at [1039, 26] on span "Publish" at bounding box center [1049, 23] width 39 height 13
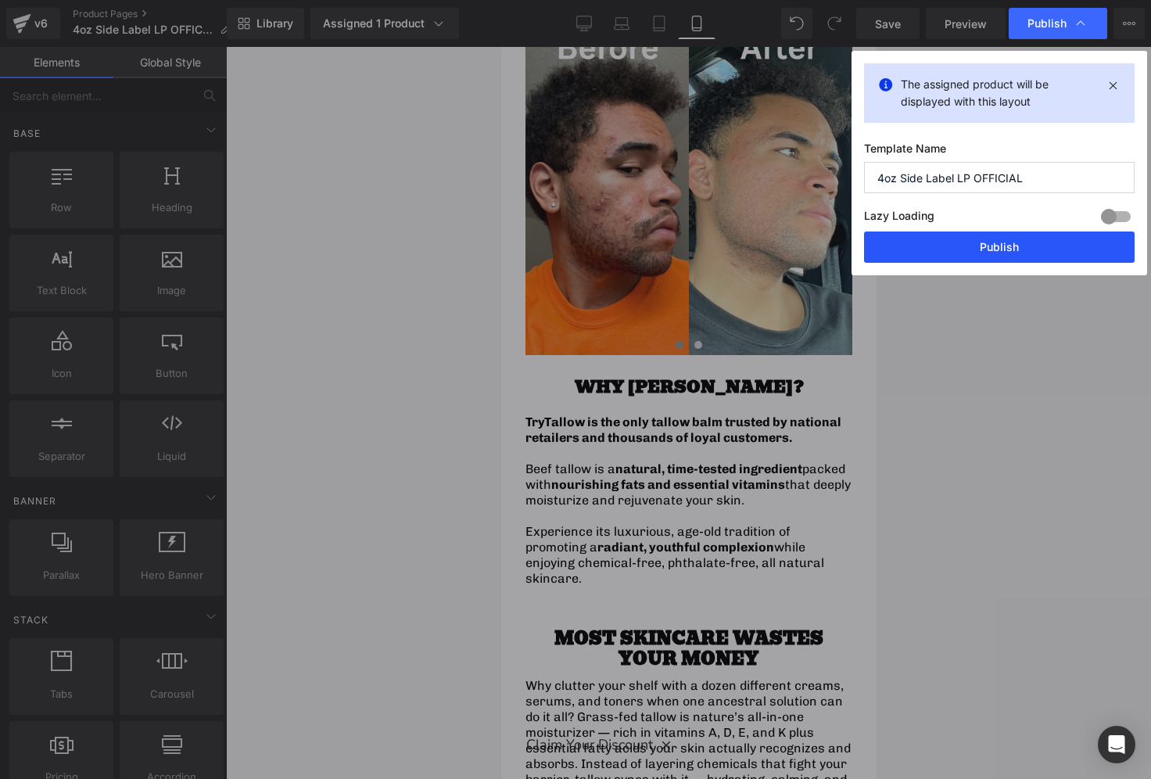
click at [1028, 249] on button "Publish" at bounding box center [999, 246] width 270 height 31
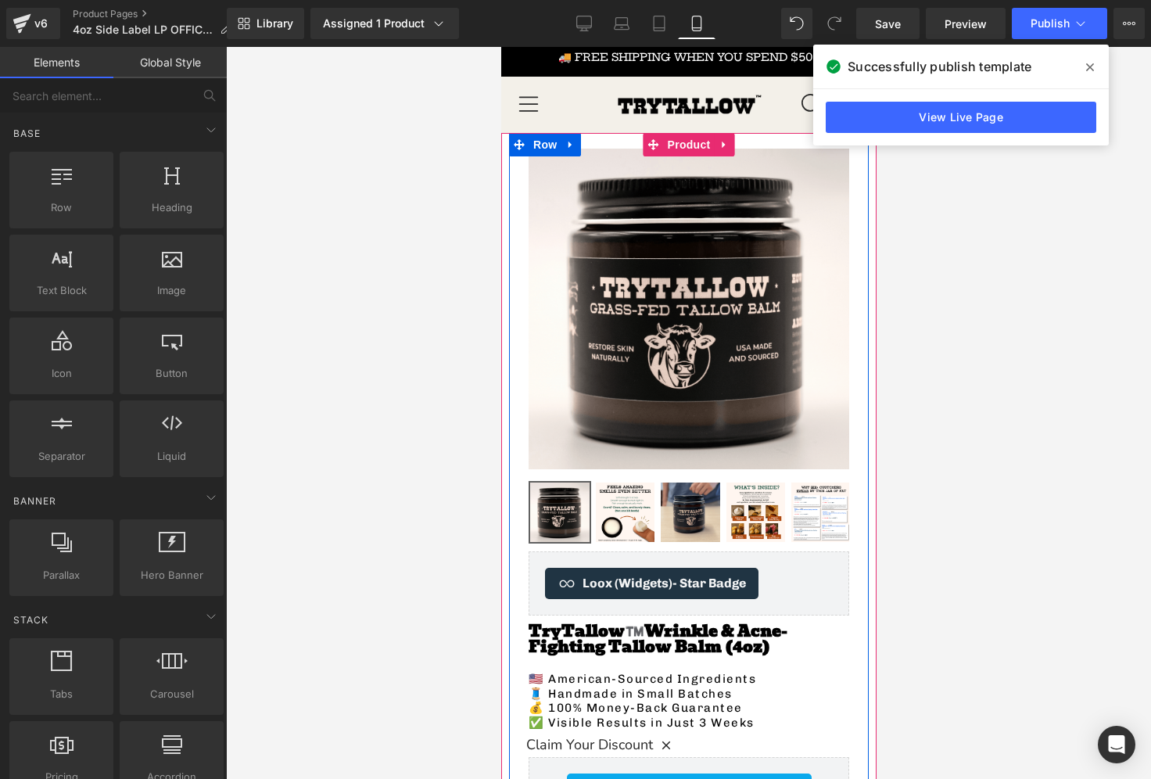
scroll to position [0, 0]
